Goal: Use online tool/utility

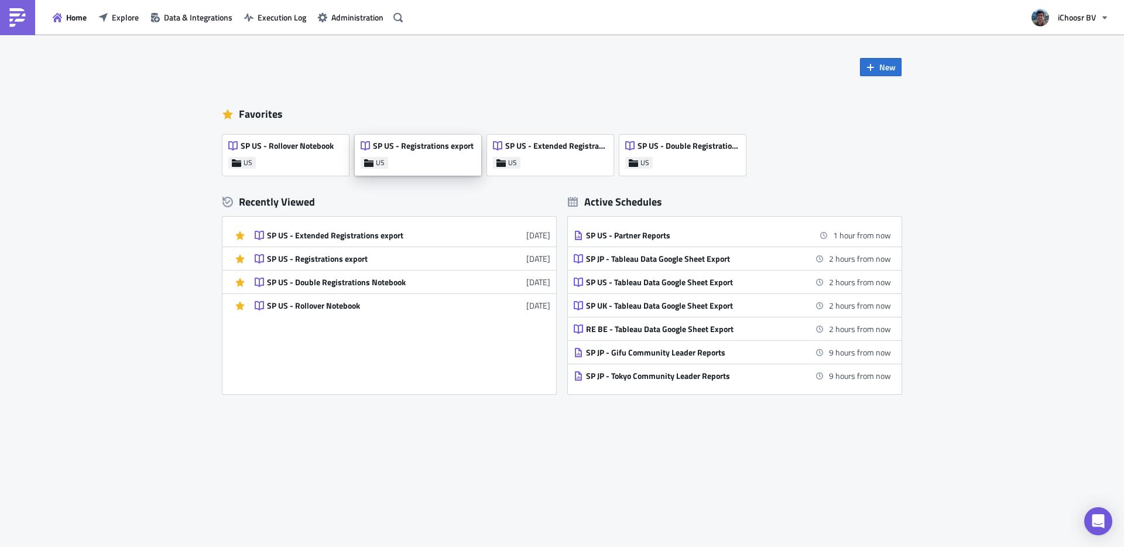
click at [420, 157] on div "SP US - Registrations export US" at bounding box center [418, 155] width 126 height 41
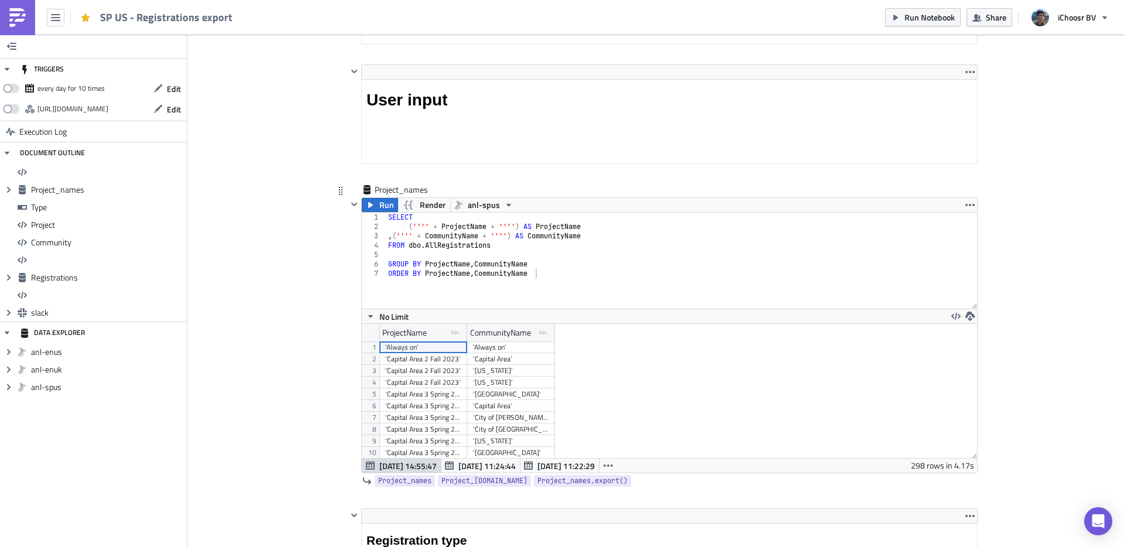
scroll to position [19, 0]
click at [428, 408] on div "'[US_STATE] 4 Fall 2025'" at bounding box center [423, 405] width 76 height 12
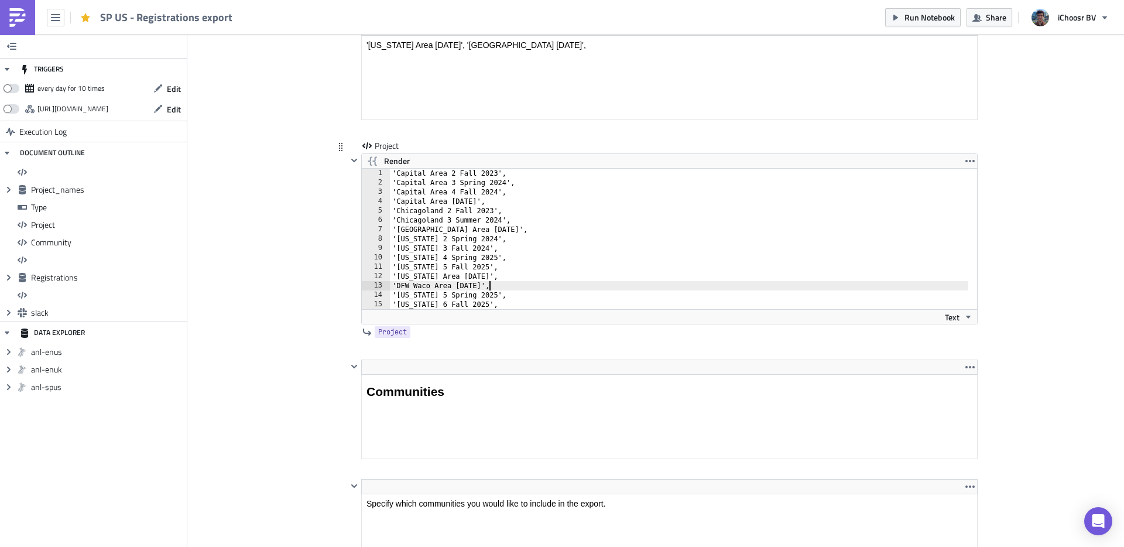
click at [485, 286] on div "'Capital Area 2 Fall 2023', '[GEOGRAPHIC_DATA] 3 Spring 2024', '[GEOGRAPHIC_DAT…" at bounding box center [686, 248] width 592 height 159
type textarea "'[US_STATE] 6 Fall 2025', '[US_STATE] 7 Fall 2025'"
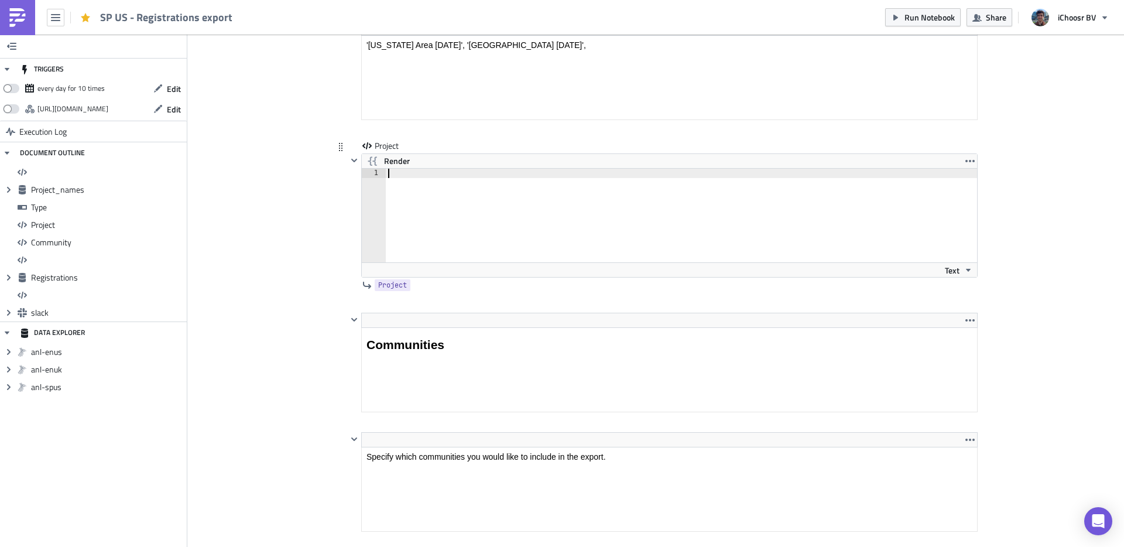
paste textarea "'[US_STATE] 4 Fall 2025'"
type textarea "'[US_STATE] 4 Fall 2025'"
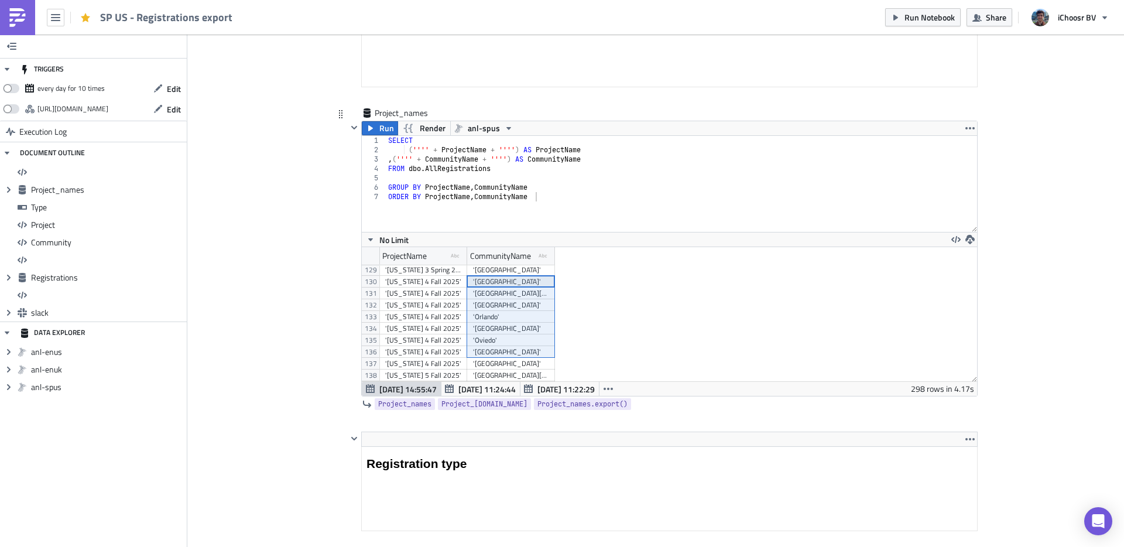
scroll to position [1507, 0]
drag, startPoint x: 509, startPoint y: 331, endPoint x: 521, endPoint y: 355, distance: 26.4
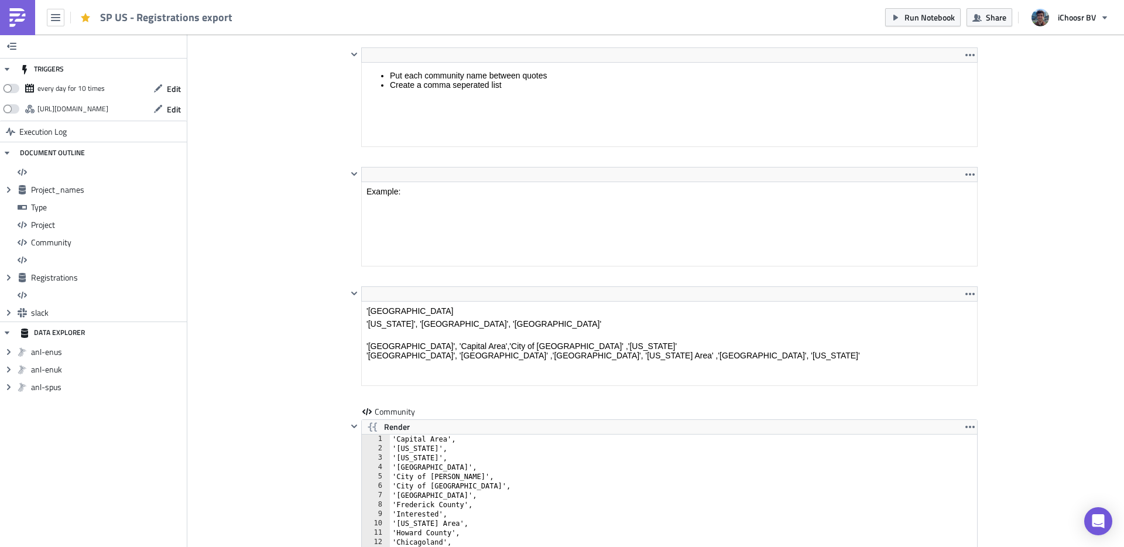
scroll to position [2681, 0]
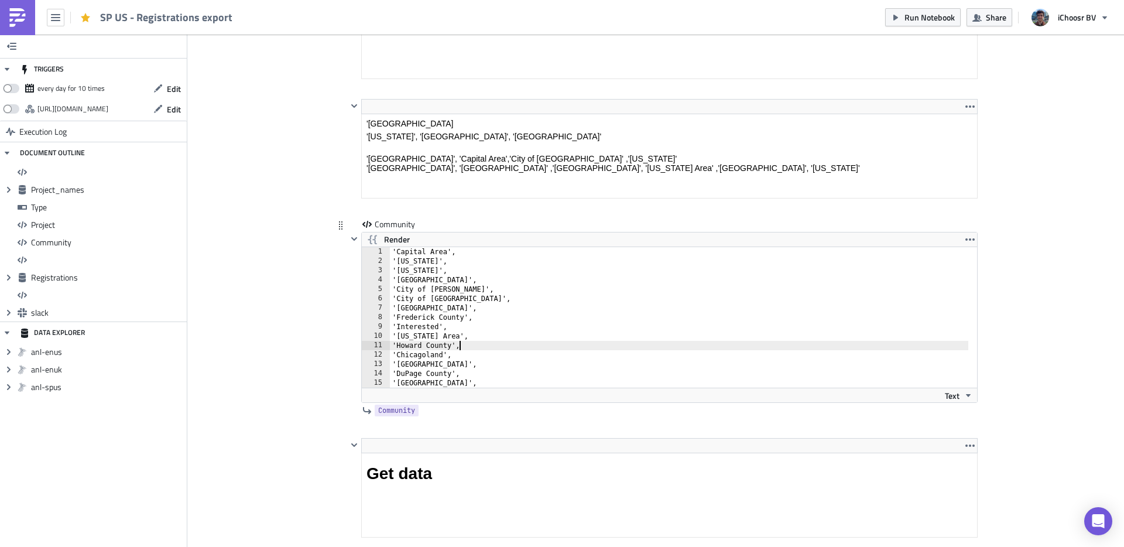
click at [486, 345] on div "'Capital Area', '[US_STATE]', '[US_STATE]', '[GEOGRAPHIC_DATA]', '[GEOGRAPHIC_D…" at bounding box center [686, 326] width 592 height 159
type textarea "'Rockville', '[GEOGRAPHIC_DATA]'"
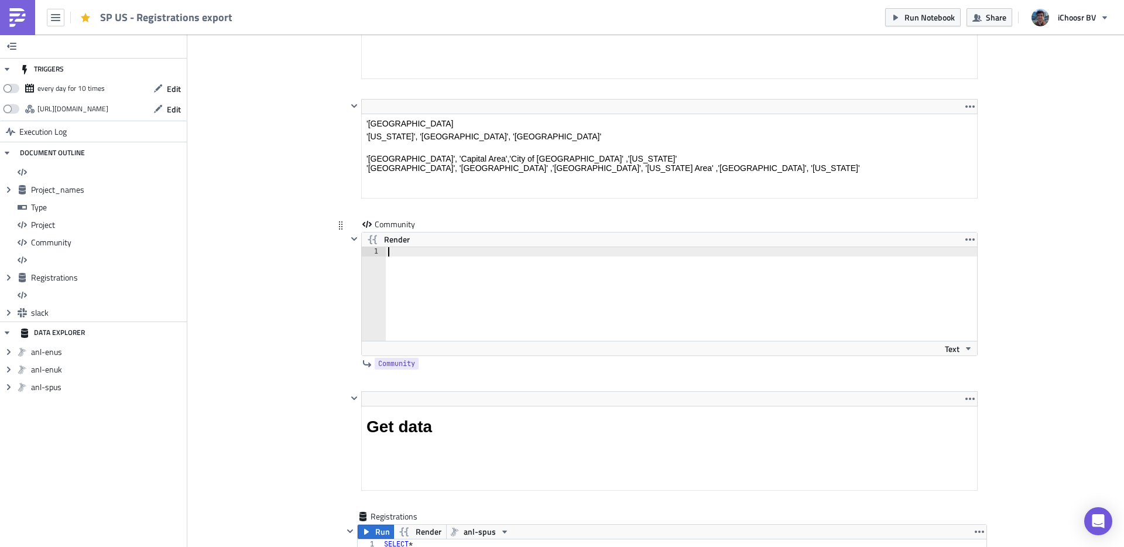
paste textarea "'[GEOGRAPHIC_DATA]'"
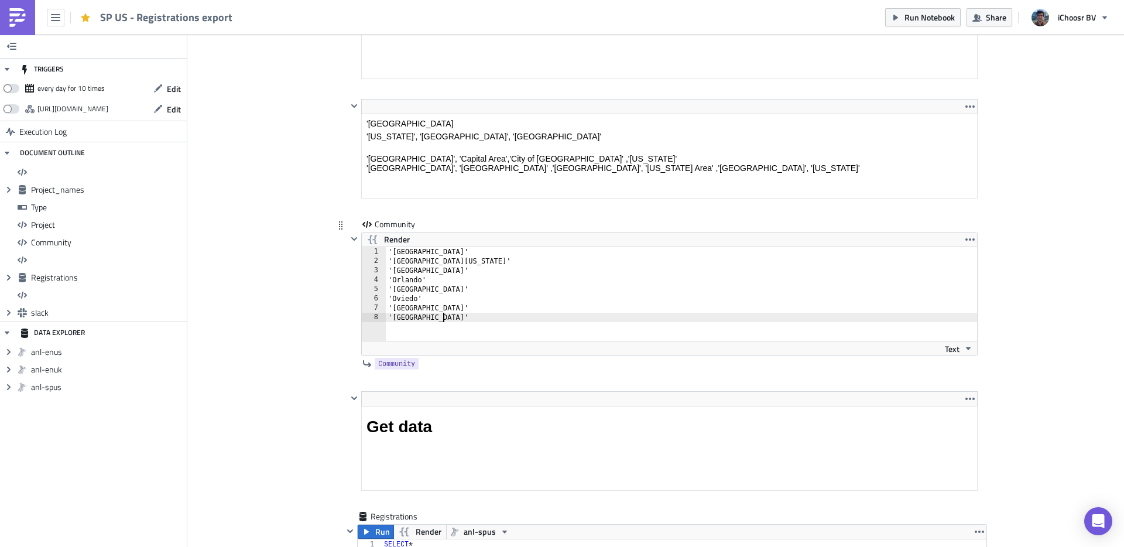
click at [451, 252] on div "'[GEOGRAPHIC_DATA]' 'Central [US_STATE]' '[GEOGRAPHIC_DATA]' '[GEOGRAPHIC_DATA]…" at bounding box center [682, 303] width 592 height 112
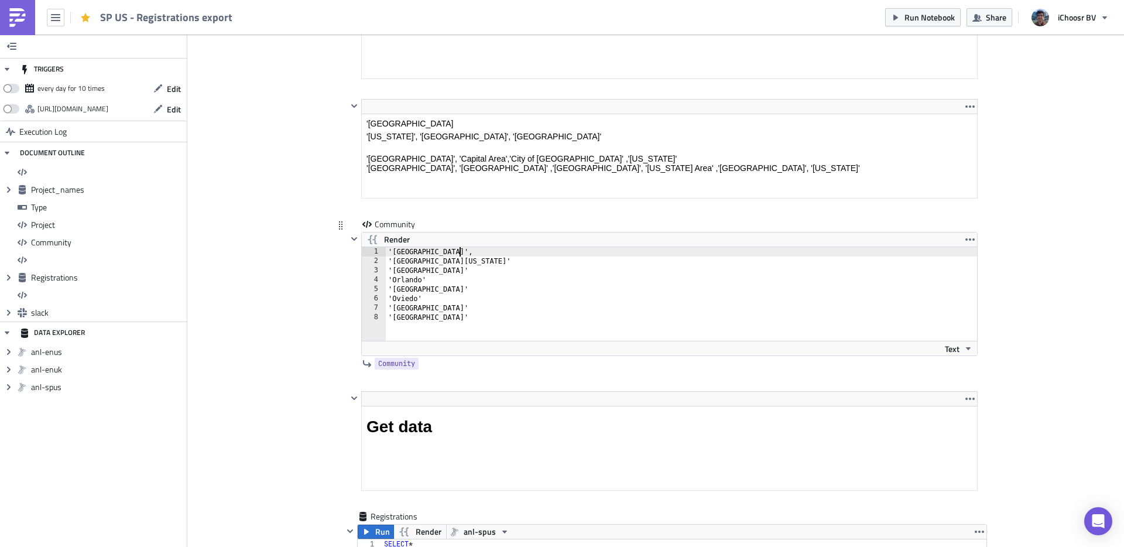
scroll to position [0, 5]
click at [483, 262] on div "'[GEOGRAPHIC_DATA]', 'Central [US_STATE]' '[GEOGRAPHIC_DATA]' '[GEOGRAPHIC_DATA…" at bounding box center [682, 303] width 592 height 112
click at [452, 270] on div "'[GEOGRAPHIC_DATA]', '[GEOGRAPHIC_DATA][US_STATE]', '[GEOGRAPHIC_DATA]' '[GEOGR…" at bounding box center [682, 303] width 592 height 112
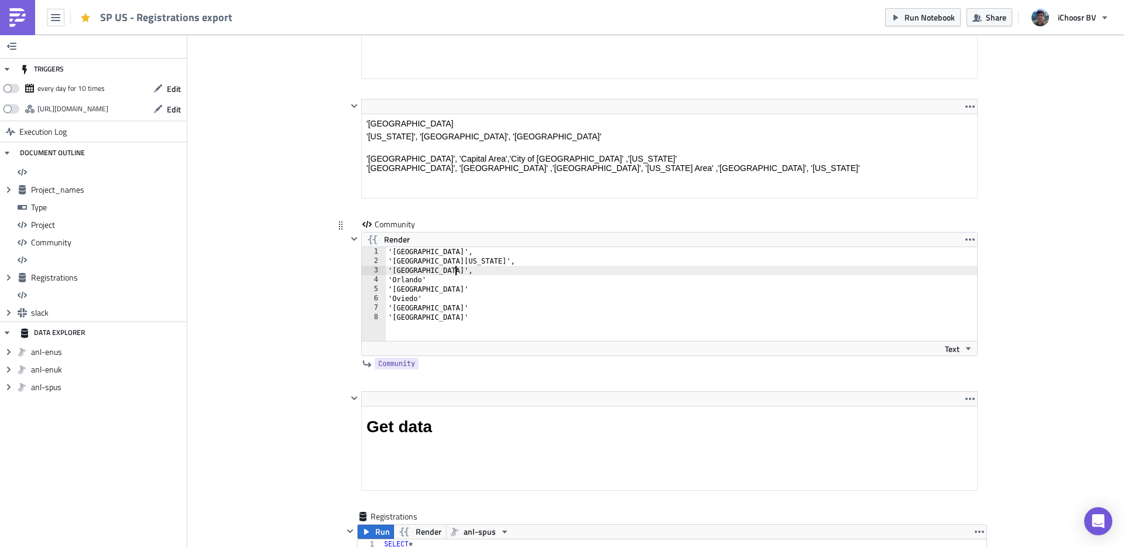
click at [444, 281] on div "'[GEOGRAPHIC_DATA]', '[GEOGRAPHIC_DATA][US_STATE]', '[GEOGRAPHIC_DATA]', '[GEOG…" at bounding box center [682, 303] width 592 height 112
click at [464, 291] on div "'[GEOGRAPHIC_DATA]', '[GEOGRAPHIC_DATA][US_STATE]', '[GEOGRAPHIC_DATA]', '[GEOG…" at bounding box center [682, 303] width 592 height 112
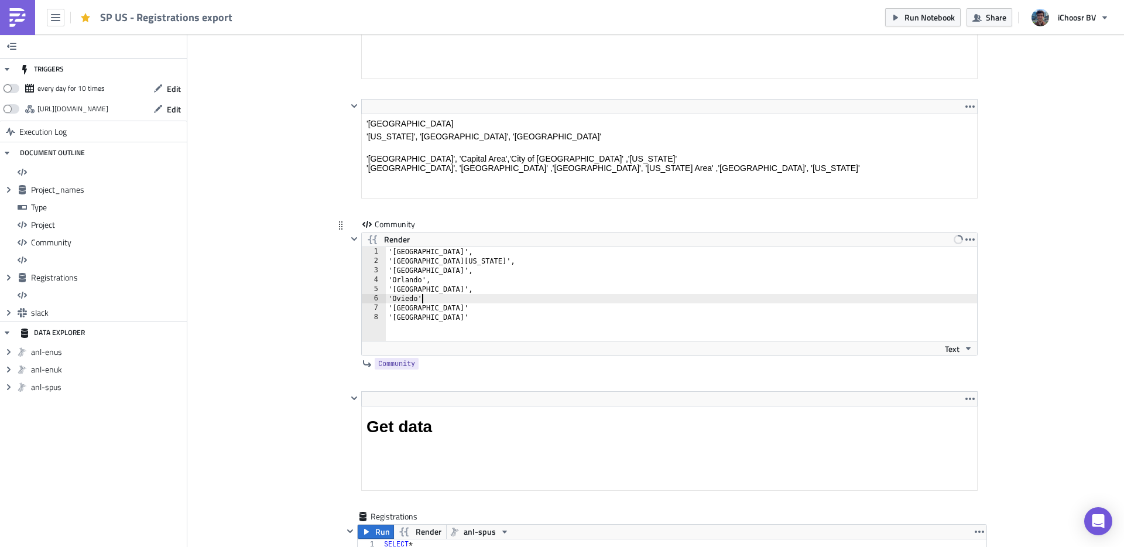
click at [447, 296] on div "'[GEOGRAPHIC_DATA]', '[GEOGRAPHIC_DATA][US_STATE]', '[GEOGRAPHIC_DATA]', '[GEOG…" at bounding box center [682, 303] width 592 height 112
click at [458, 305] on div "'[GEOGRAPHIC_DATA]', '[GEOGRAPHIC_DATA][US_STATE]', '[GEOGRAPHIC_DATA]', '[GEOG…" at bounding box center [682, 303] width 592 height 112
click at [447, 318] on div "'[GEOGRAPHIC_DATA]', '[GEOGRAPHIC_DATA][US_STATE]', '[GEOGRAPHIC_DATA]', '[GEOG…" at bounding box center [682, 303] width 592 height 112
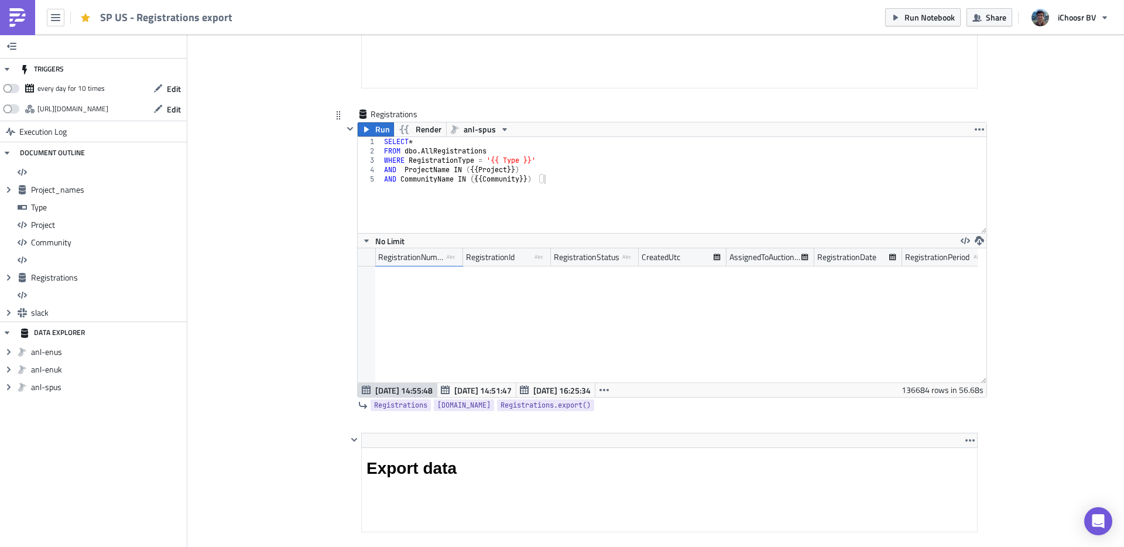
scroll to position [633, 0]
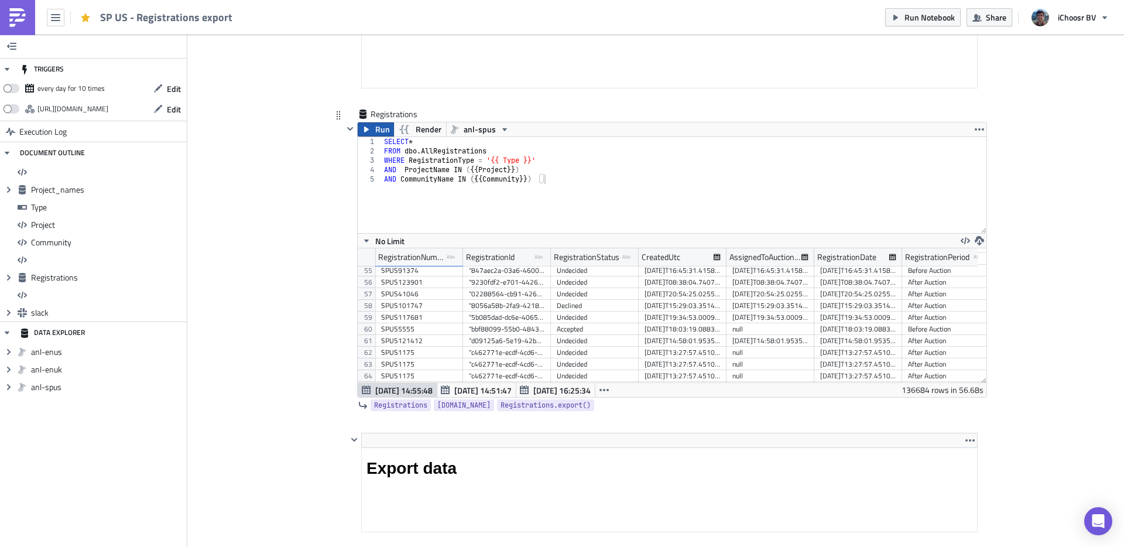
click at [362, 130] on icon "button" at bounding box center [366, 129] width 9 height 9
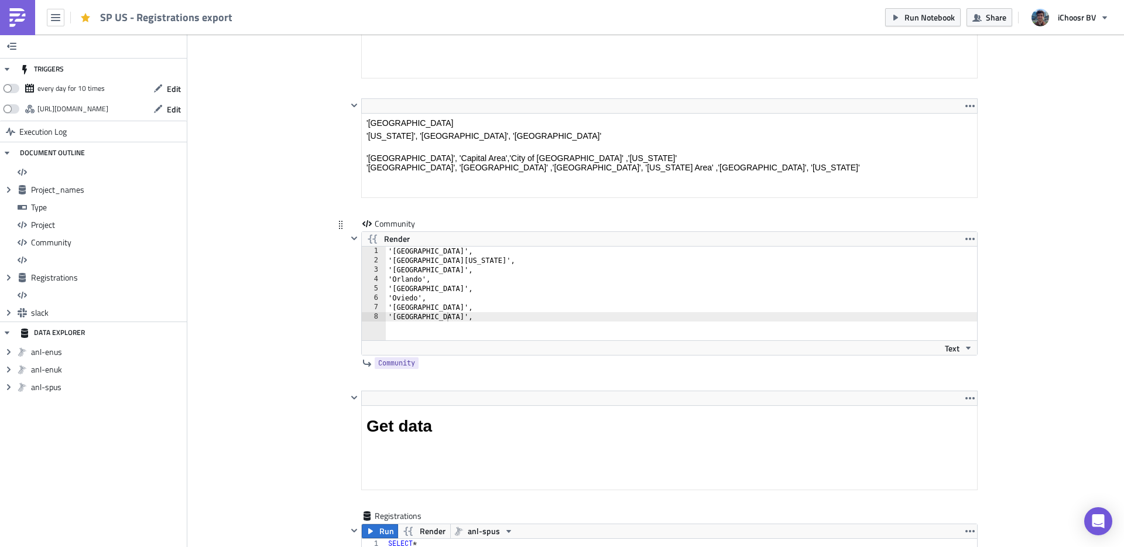
scroll to position [2646, 0]
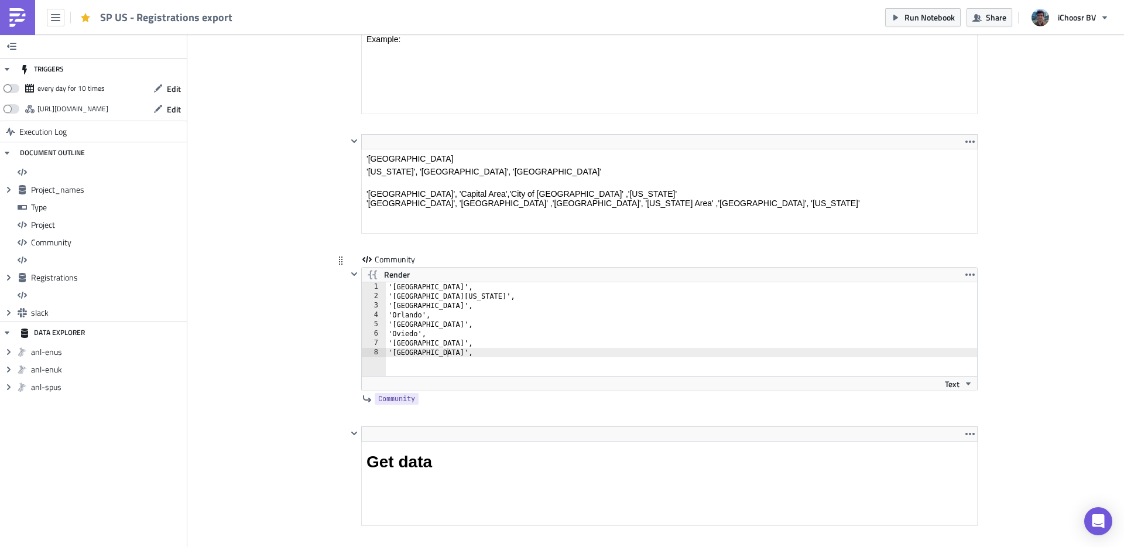
click at [458, 355] on div "'[GEOGRAPHIC_DATA]', '[GEOGRAPHIC_DATA][US_STATE]', '[GEOGRAPHIC_DATA]', '[GEOG…" at bounding box center [682, 338] width 592 height 112
type textarea "'[GEOGRAPHIC_DATA]'"
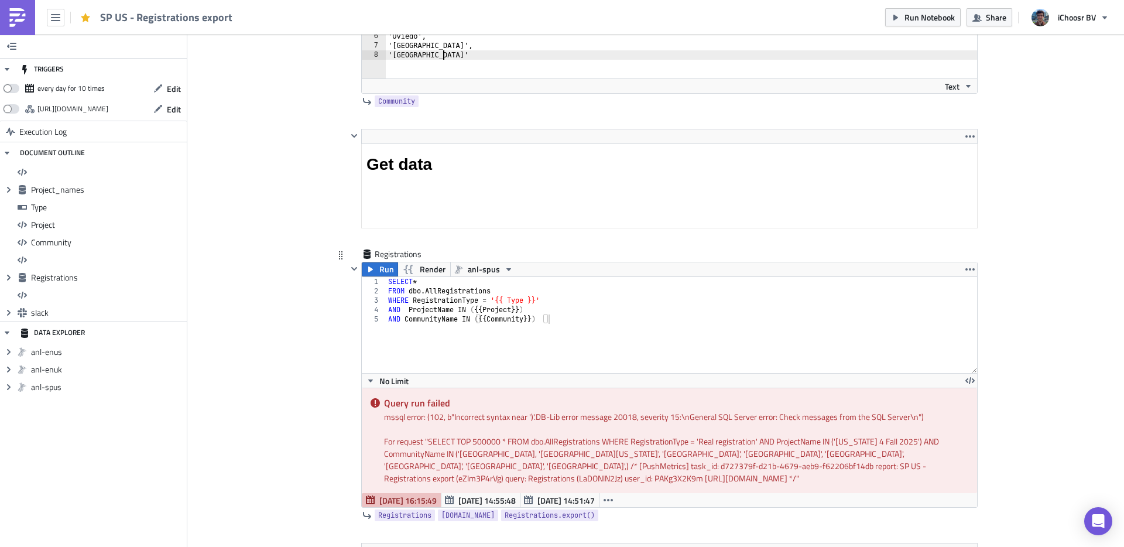
scroll to position [3027, 0]
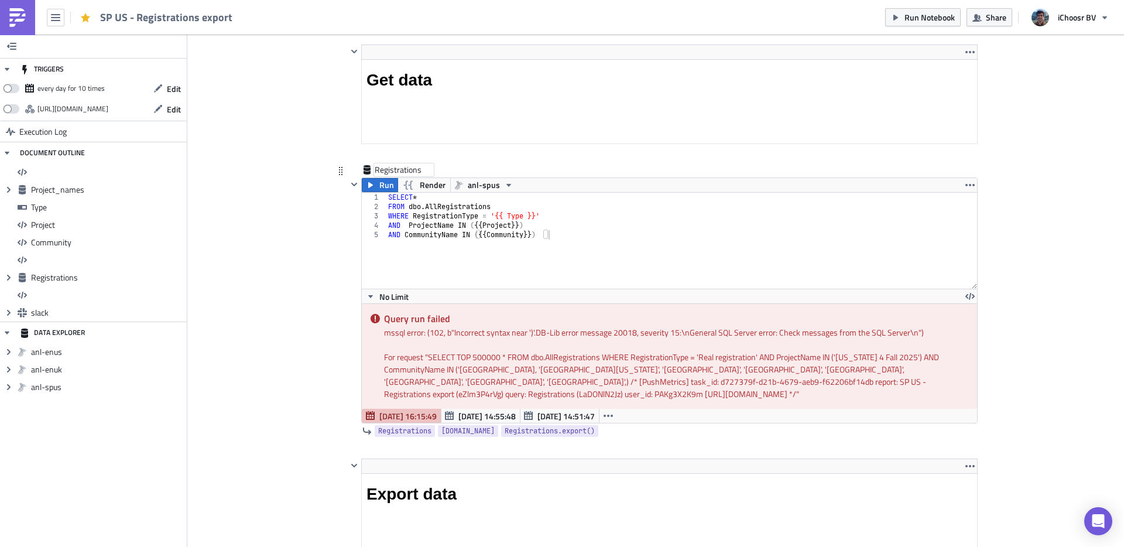
click at [383, 176] on div "Registrations" at bounding box center [404, 170] width 59 height 12
click at [382, 185] on span "Run" at bounding box center [386, 185] width 15 height 14
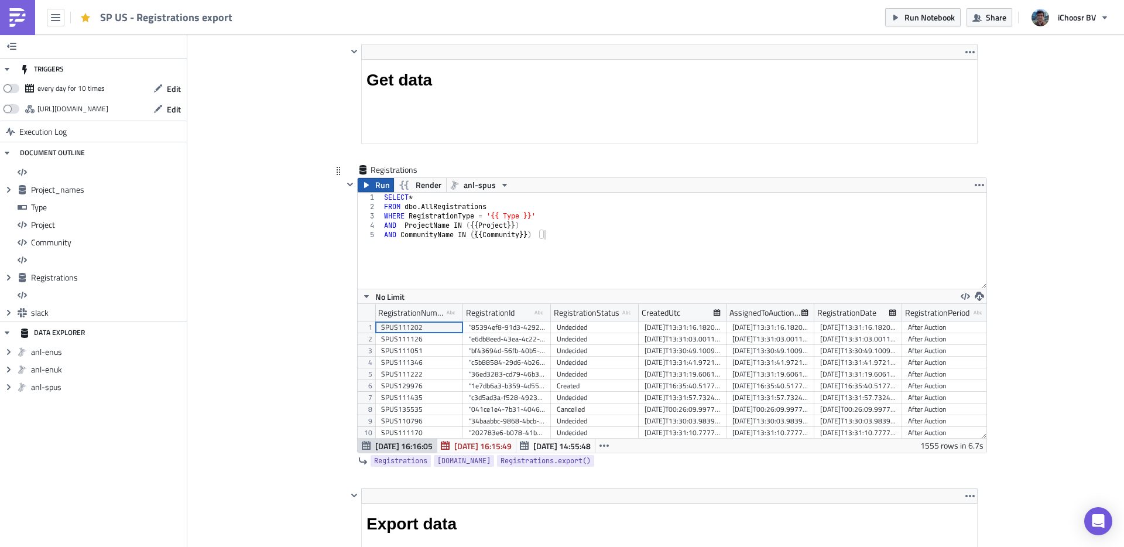
scroll to position [134, 629]
click at [975, 300] on icon "button" at bounding box center [979, 295] width 9 height 9
click at [934, 21] on span "Run Notebook" at bounding box center [929, 17] width 50 height 12
